Goal: Find specific page/section: Find specific page/section

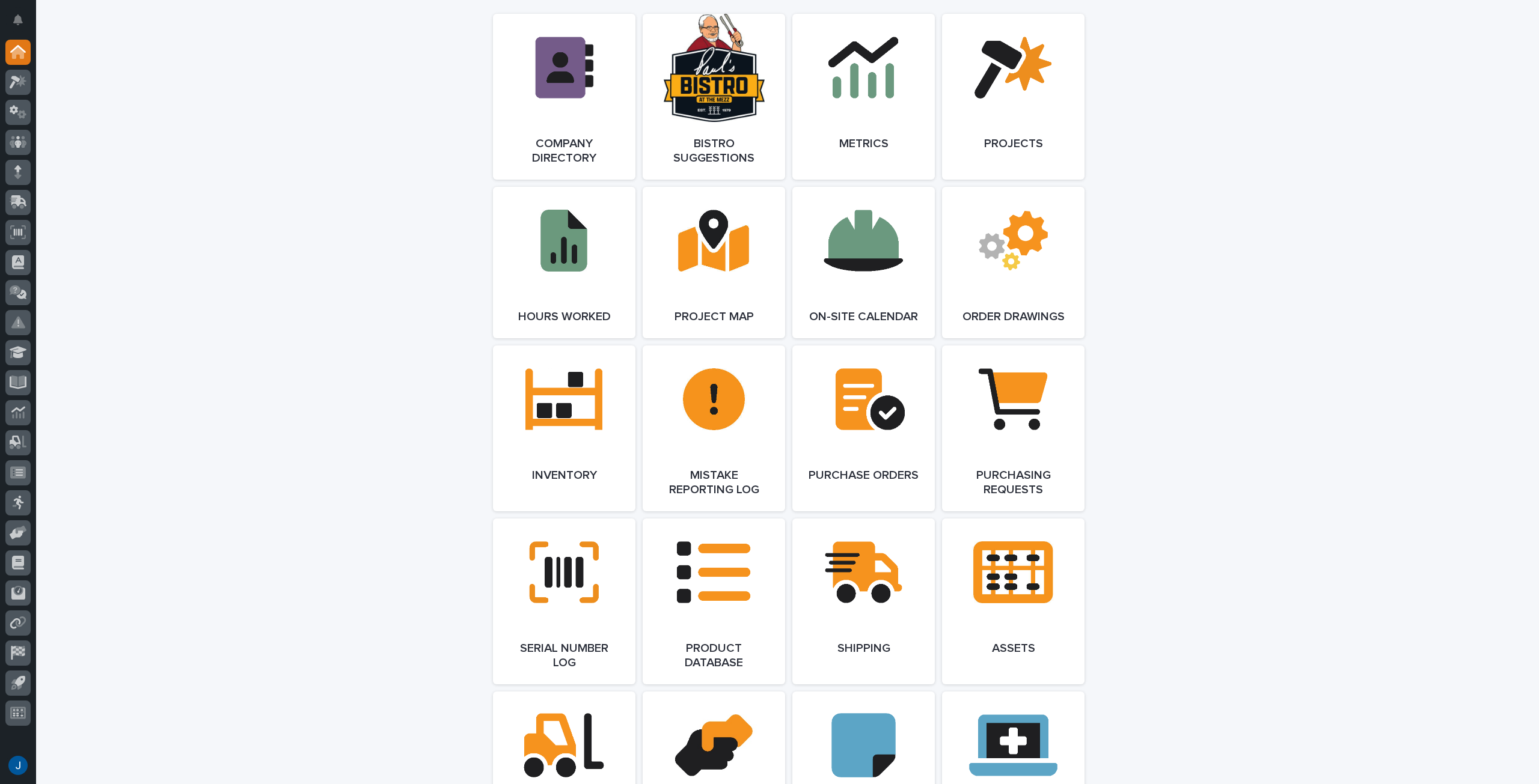
scroll to position [1082, 0]
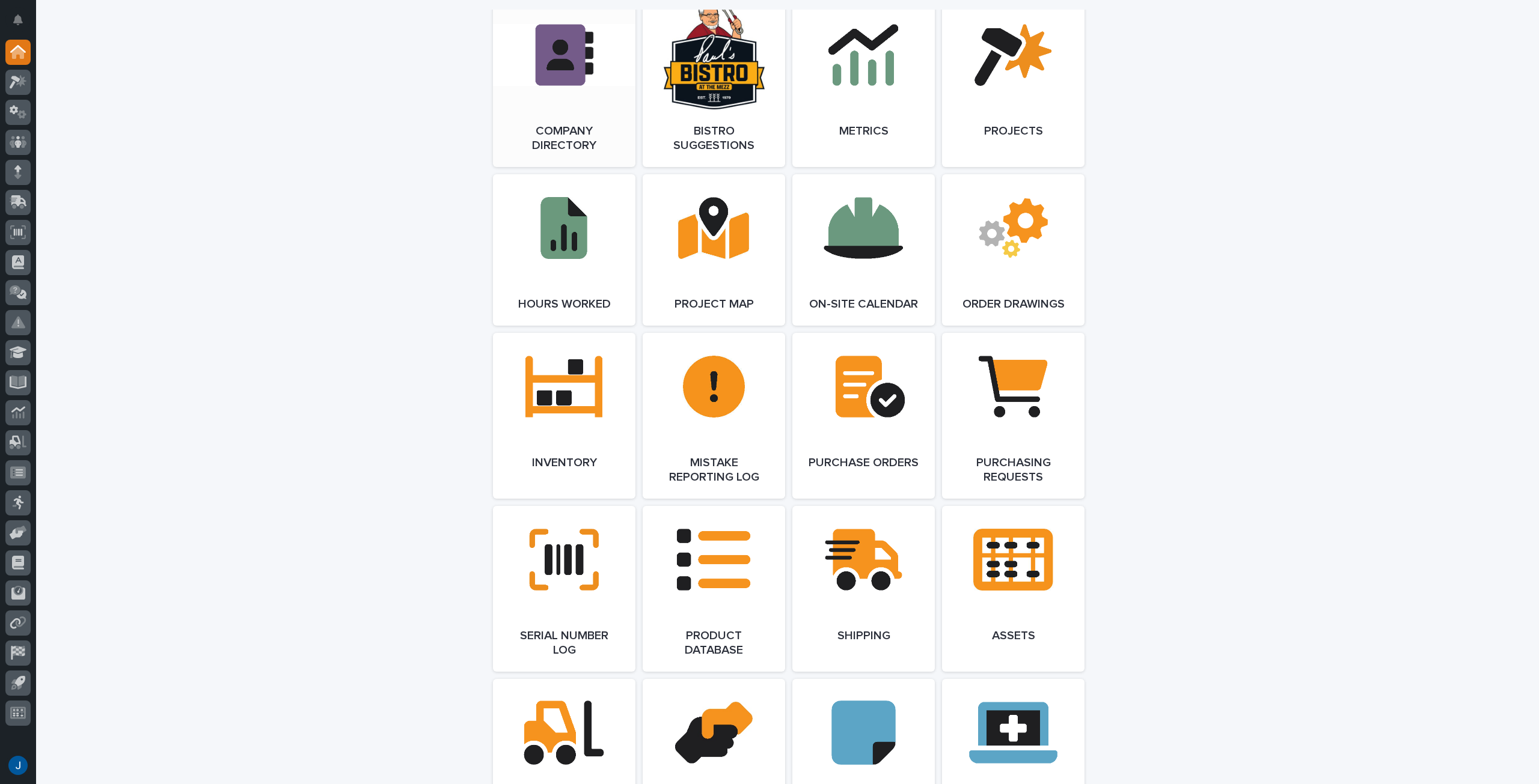
click at [566, 80] on span "Open Link" at bounding box center [564, 84] width 39 height 9
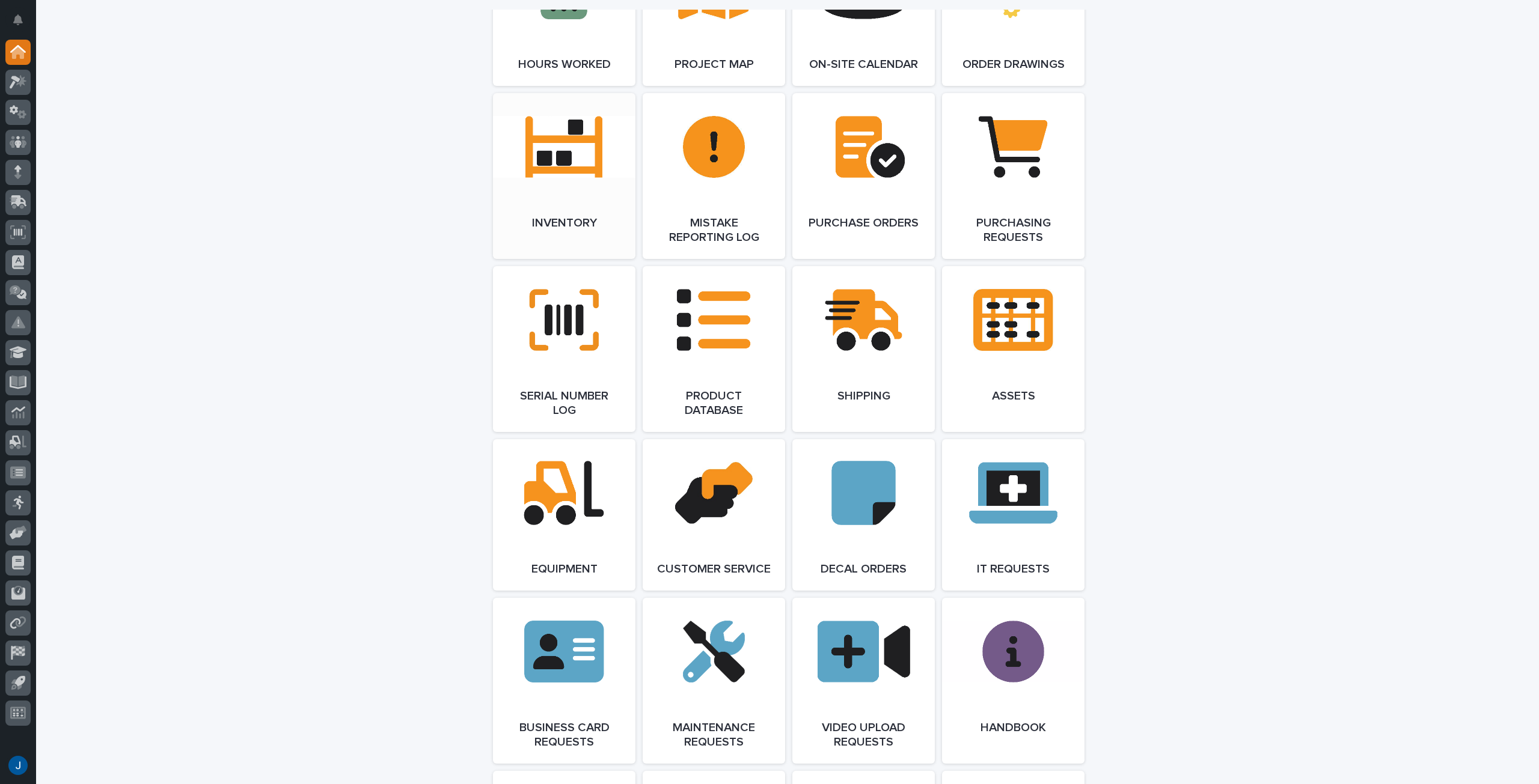
scroll to position [2050, 0]
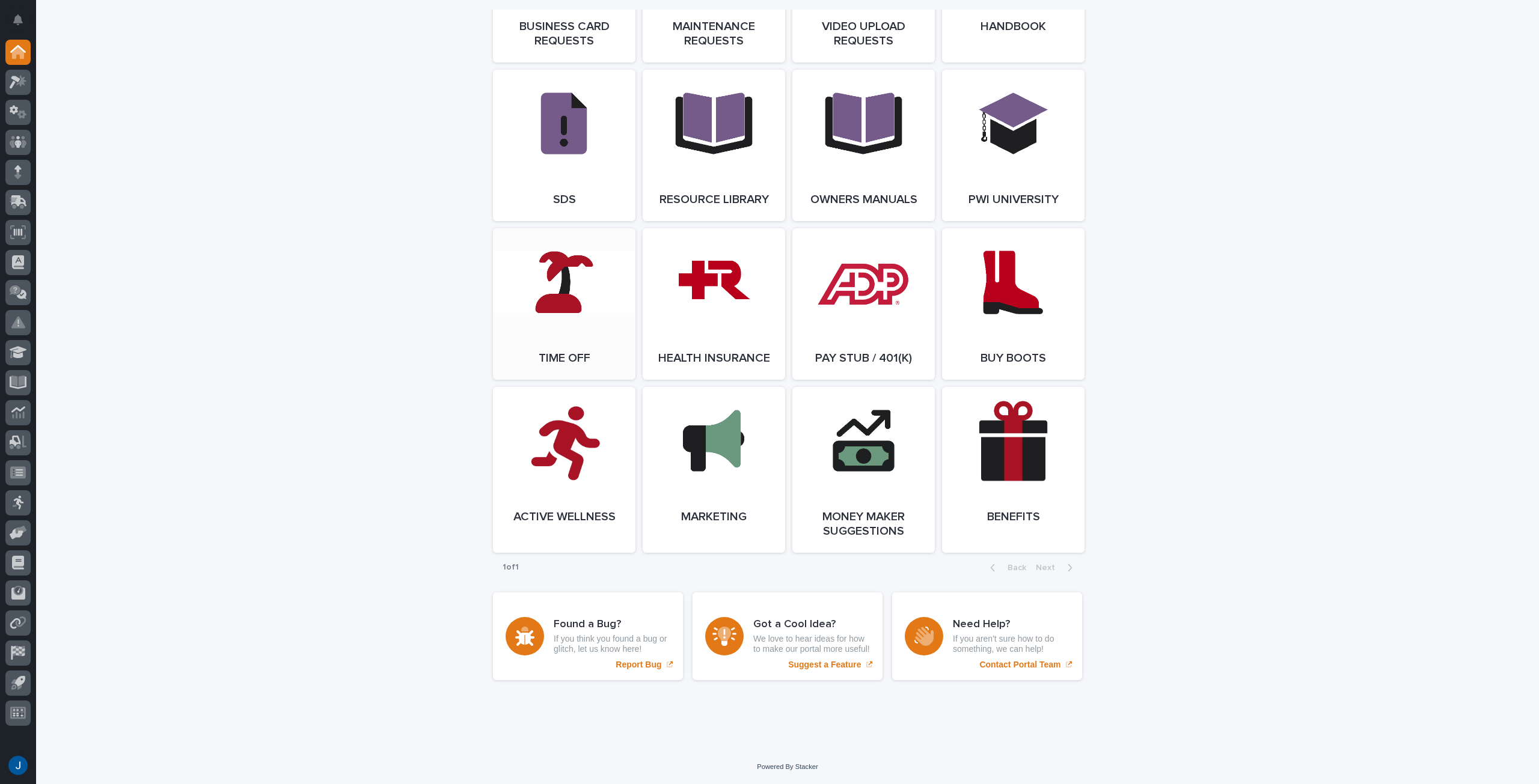
click at [557, 313] on link "Open Link" at bounding box center [564, 304] width 142 height 152
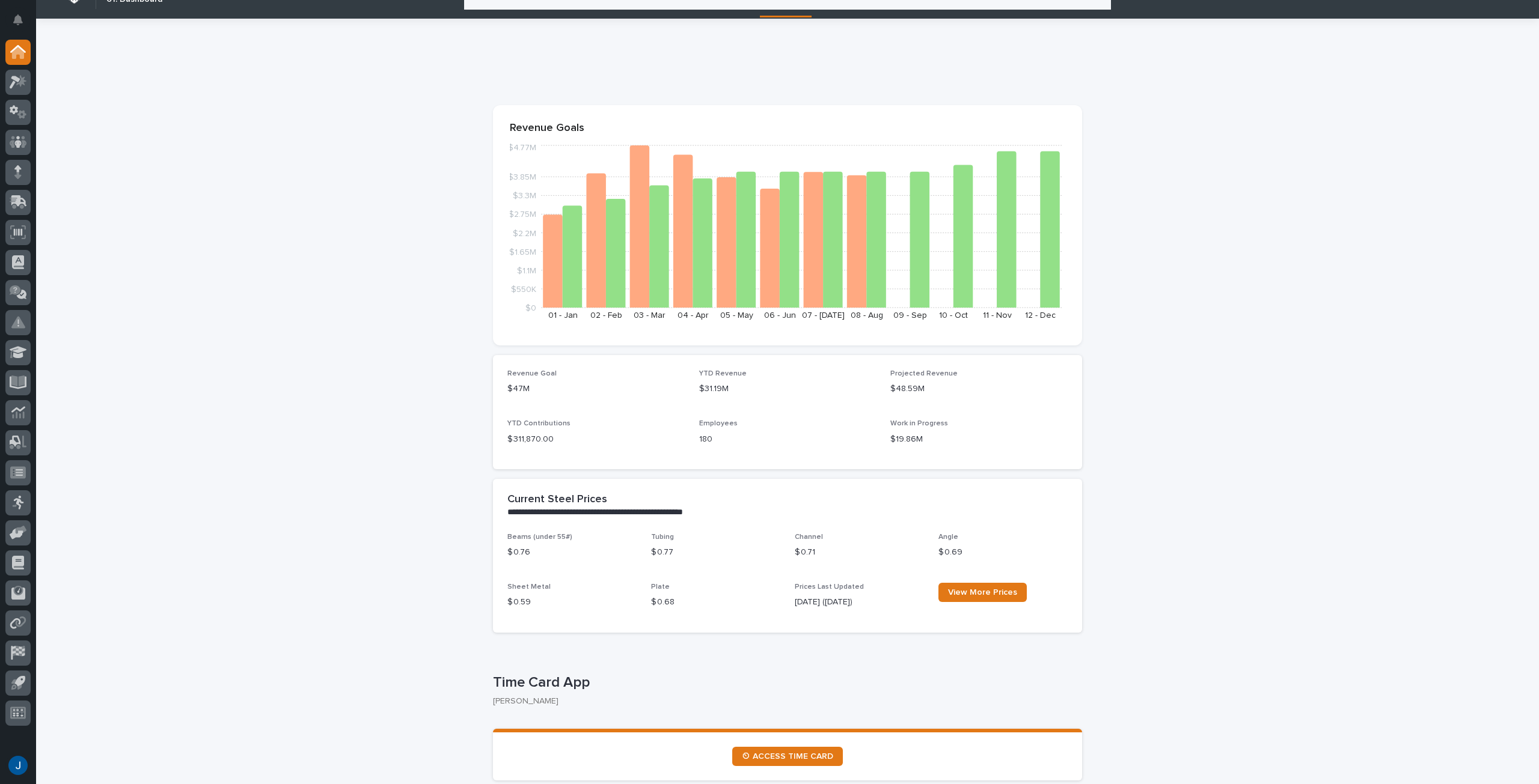
scroll to position [0, 0]
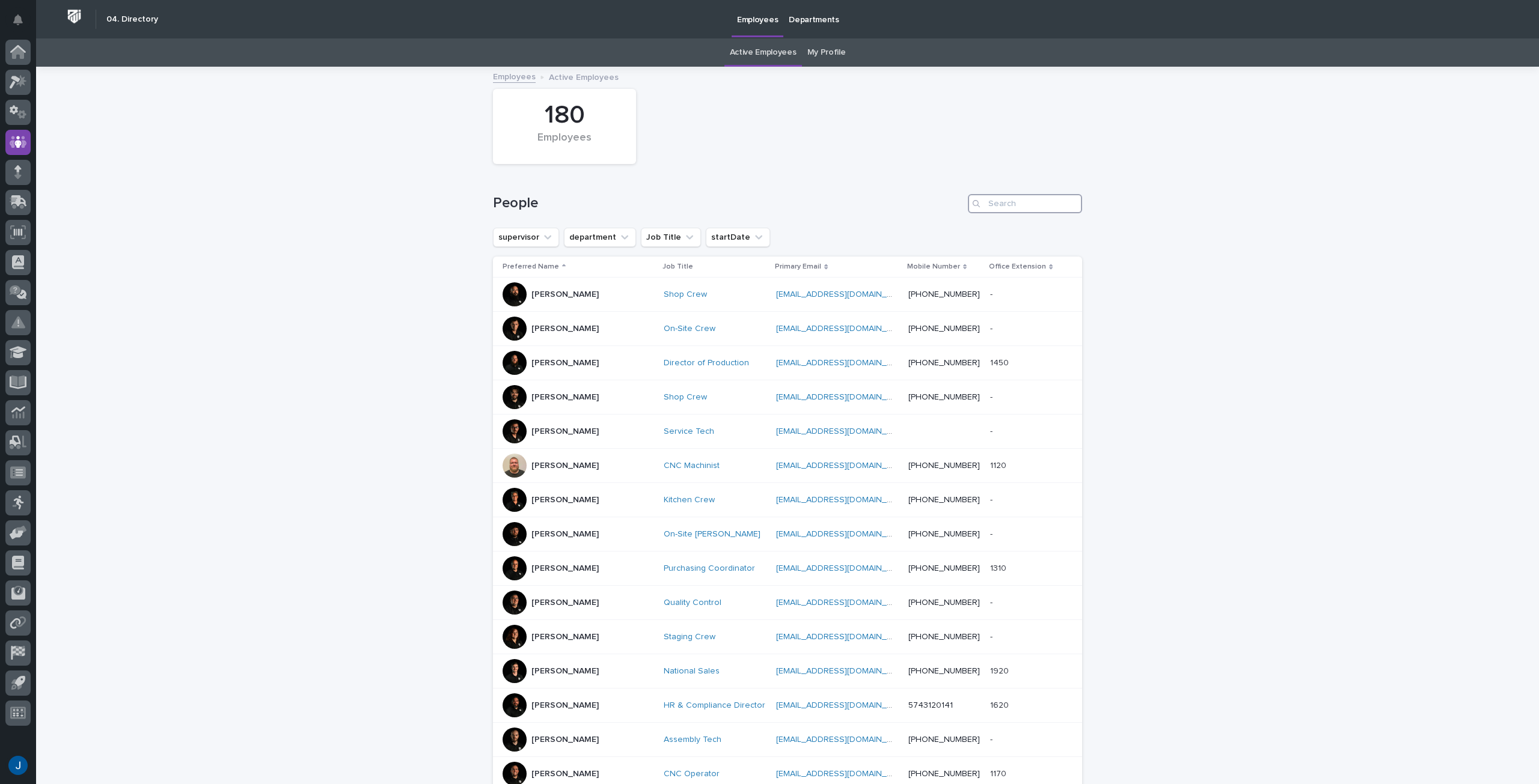
click at [1017, 200] on input "Search" at bounding box center [1024, 203] width 114 height 19
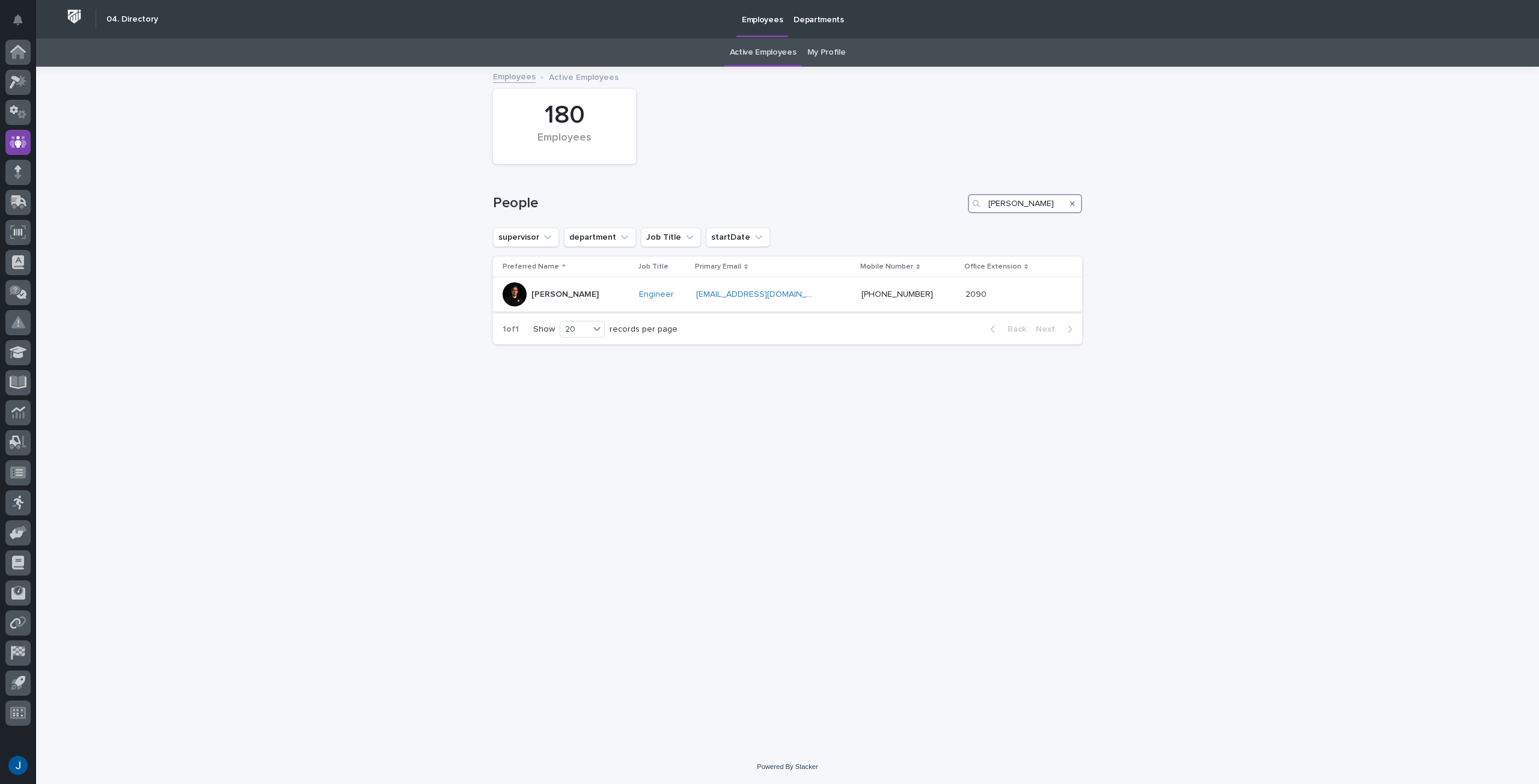
type input "JAMEY"
click at [580, 299] on p "[PERSON_NAME]" at bounding box center [565, 295] width 68 height 10
